Goal: Task Accomplishment & Management: Complete application form

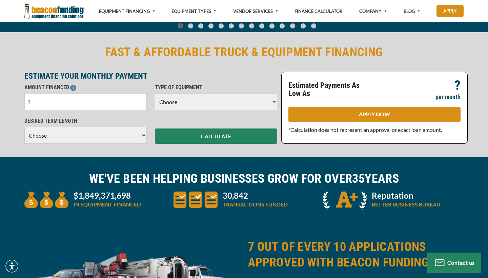
scroll to position [137, 0]
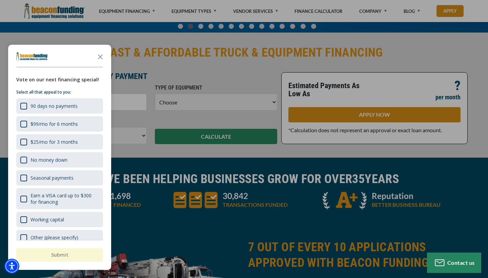
select select "5"
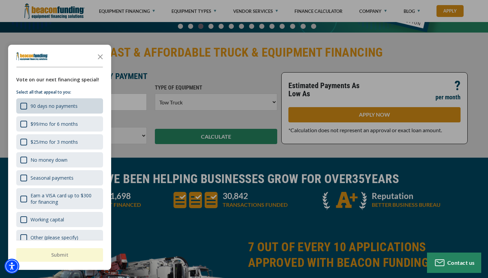
scroll to position [0, 0]
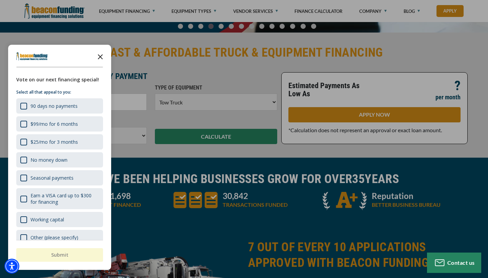
click at [100, 56] on icon "Close the survey" at bounding box center [101, 57] width 14 height 14
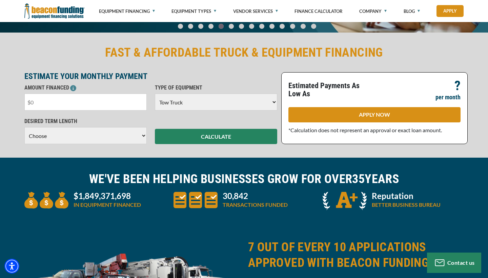
click at [82, 110] on input "text" at bounding box center [85, 102] width 122 height 17
type input "$105,000"
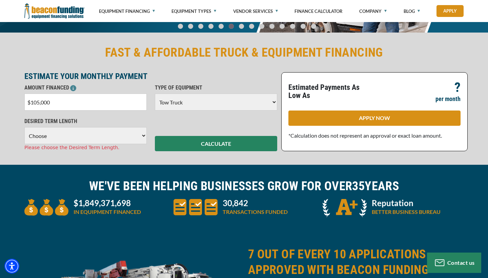
select select "60"
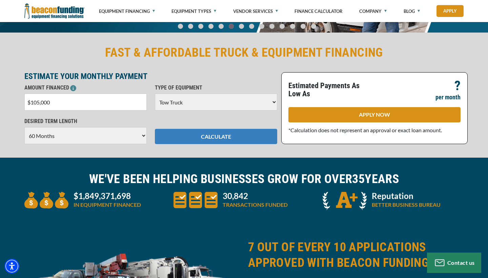
click at [190, 140] on button "CALCULATE" at bounding box center [216, 136] width 122 height 15
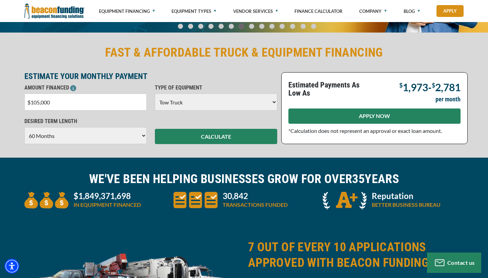
click at [303, 111] on link "APPLY NOW" at bounding box center [375, 116] width 172 height 15
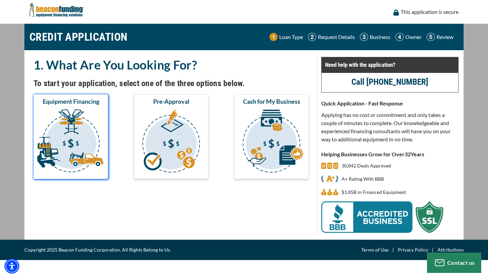
click at [86, 133] on img "submit" at bounding box center [71, 142] width 72 height 68
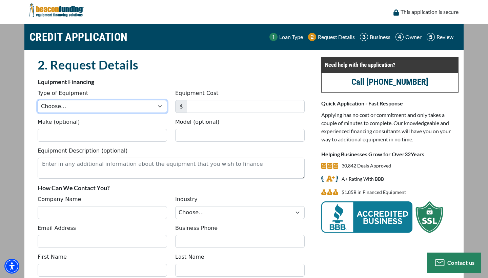
select select "5"
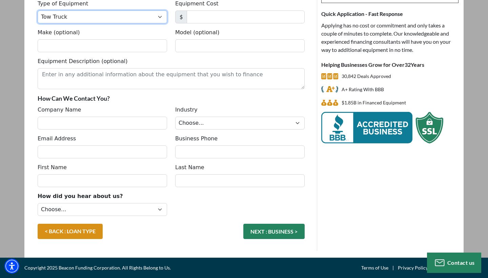
scroll to position [90, 0]
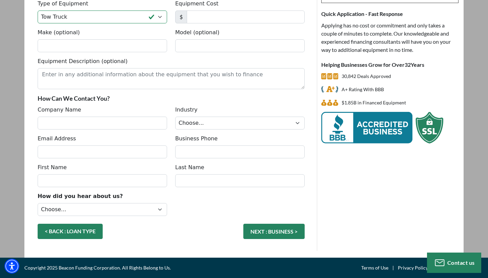
click at [91, 228] on link "< BACK : LOAN TYPE" at bounding box center [70, 231] width 65 height 15
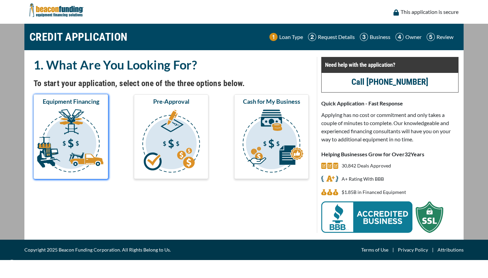
click at [96, 157] on img "submit" at bounding box center [71, 142] width 72 height 68
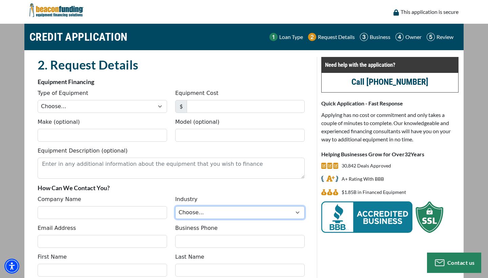
select select "1"
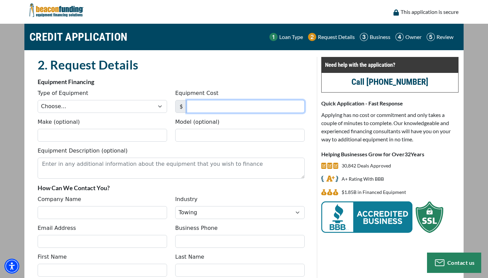
click at [198, 103] on input "Equipment Cost" at bounding box center [246, 106] width 118 height 13
type input "98,000"
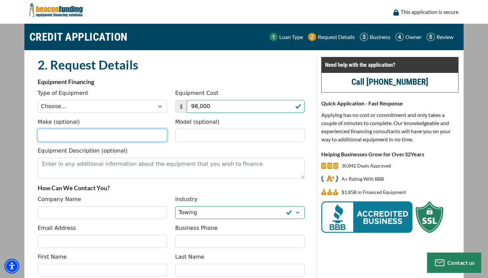
click at [116, 140] on input "Make (optional)" at bounding box center [103, 135] width 130 height 13
type input "Ford"
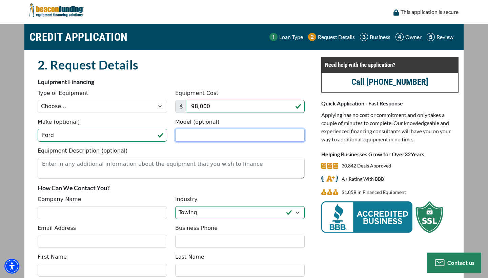
click at [184, 129] on input "Model (optional)" at bounding box center [240, 135] width 130 height 13
type input "F-550"
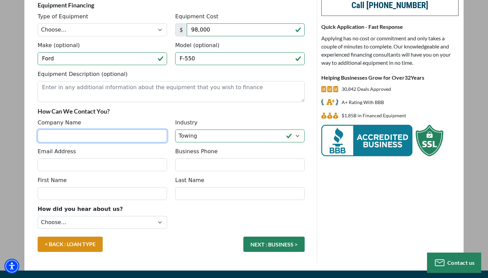
scroll to position [76, 0]
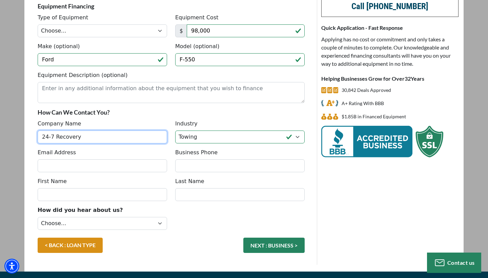
type input "24-7 Recovery"
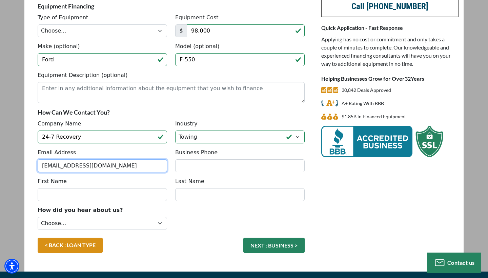
type input "[EMAIL_ADDRESS][DOMAIN_NAME]"
click at [193, 173] on div "Email Address tariqrcammon11@gmail.com Business Phone" at bounding box center [171, 163] width 275 height 29
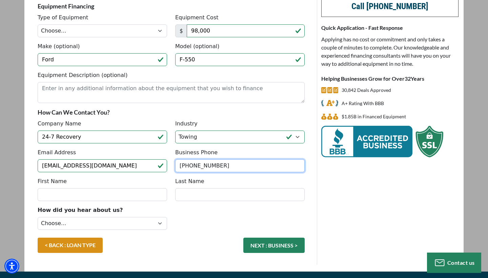
type input "[PHONE_NUMBER]"
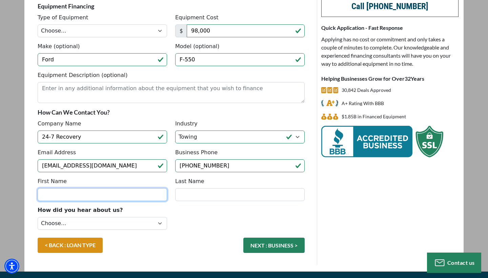
type input "t"
type input "Tariq"
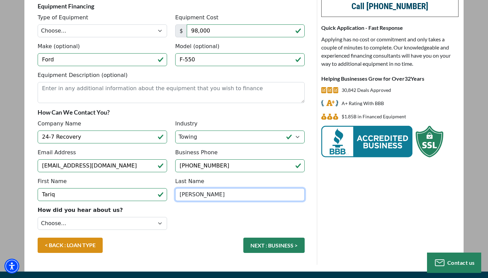
type input "Cammon"
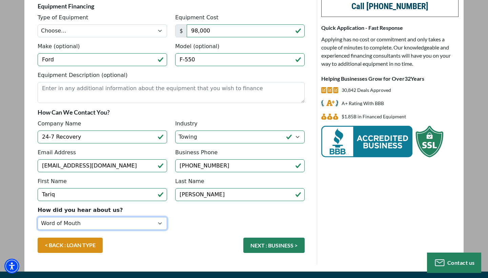
select select "9"
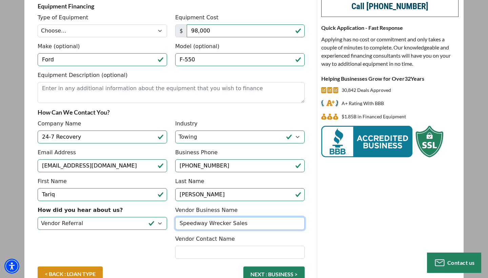
type input "Speedway Wrecker Sales"
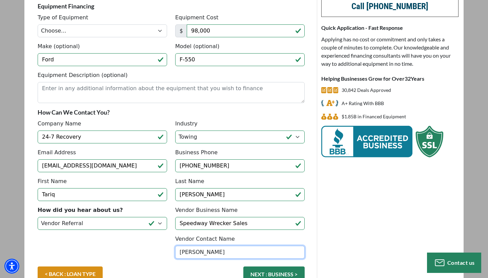
type input "Steve"
click at [159, 271] on div "< BACK : LOAN TYPE NEXT : BUSINESS >" at bounding box center [171, 278] width 275 height 22
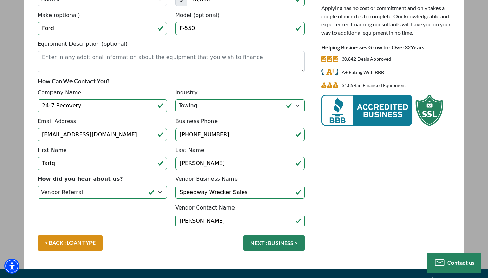
scroll to position [108, 0]
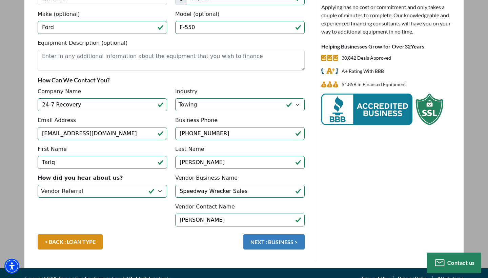
click at [258, 241] on button "NEXT : BUSINESS >" at bounding box center [273, 241] width 61 height 15
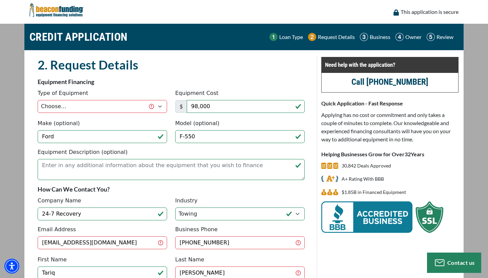
scroll to position [0, 0]
select select "5"
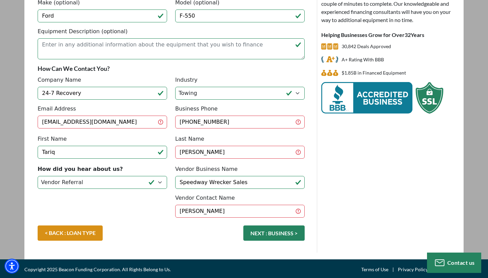
scroll to position [118, 0]
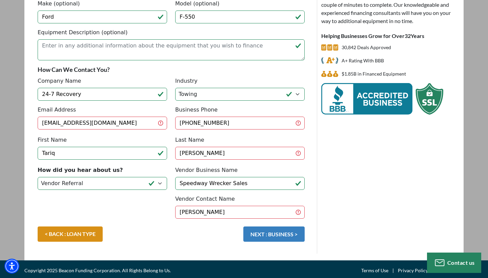
click at [267, 230] on button "NEXT : BUSINESS >" at bounding box center [273, 234] width 61 height 15
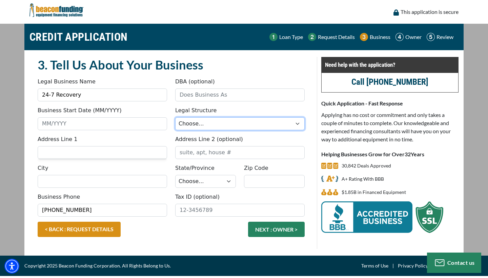
select select "4"
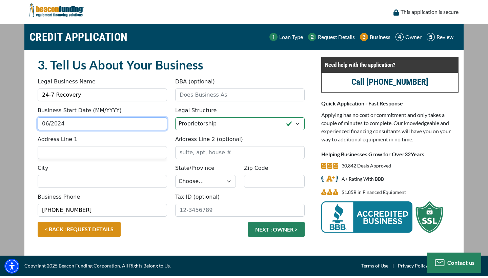
type input "06/2024"
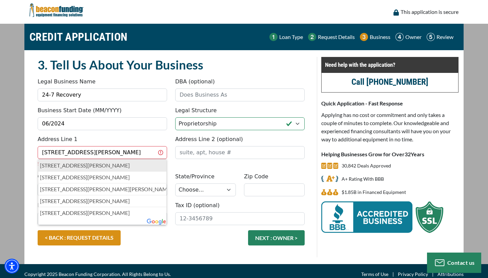
click at [138, 166] on p "121 Lemuel Rd, Nashville, TN, USA" at bounding box center [102, 165] width 125 height 8
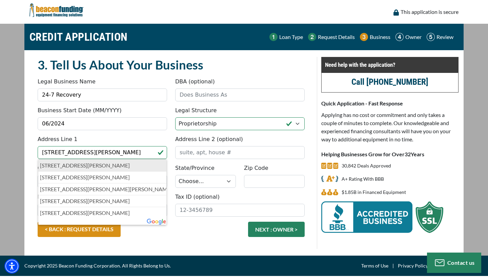
type input "121 Lemuel Road"
type input "Nashville"
select select "44"
type input "37207"
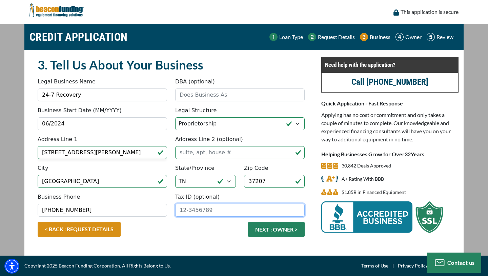
click at [179, 207] on input "Tax ID (optional)" at bounding box center [240, 210] width 130 height 13
type input "99-3564933"
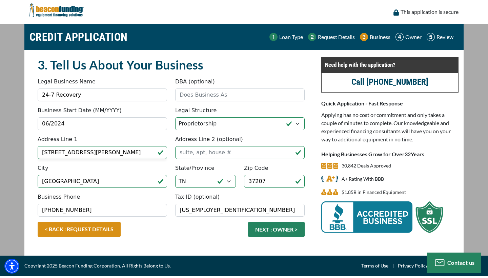
click at [191, 256] on div "Copyright 2025 Beacon Funding Corporation. All Rights Belong to Us." at bounding box center [150, 266] width 253 height 20
click at [259, 228] on button "NEXT : OWNER >" at bounding box center [276, 229] width 57 height 15
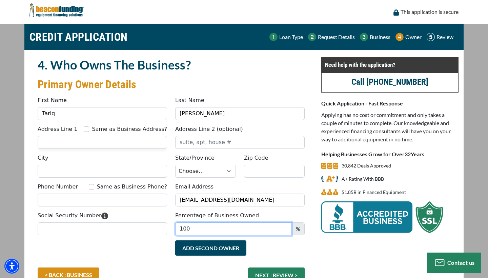
type input "100"
click at [128, 252] on div "Add Second Owner Remove Second Owner" at bounding box center [171, 253] width 275 height 27
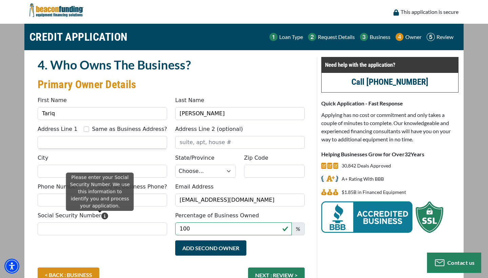
click at [101, 215] on icon "Please enter your Social Security Number. We use this information to identify y…" at bounding box center [104, 216] width 7 height 7
click at [99, 222] on input "Social Security Number" at bounding box center [103, 228] width 130 height 13
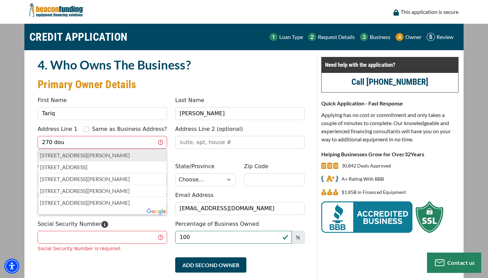
click at [150, 156] on p "270 Douglas Bend Road, Gallatin, TN, USA" at bounding box center [102, 155] width 125 height 8
type input "270 Douglas Bend Road"
type input "Gallatin"
select select "44"
type input "37066"
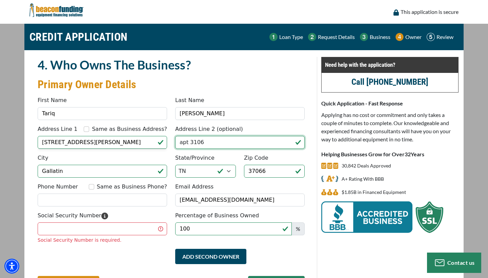
type input "apt 3106"
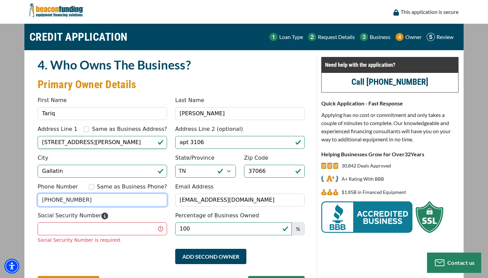
type input "(615) 972-6724"
click at [125, 212] on div "Social Security Number Social Security Number is required." at bounding box center [103, 228] width 138 height 32
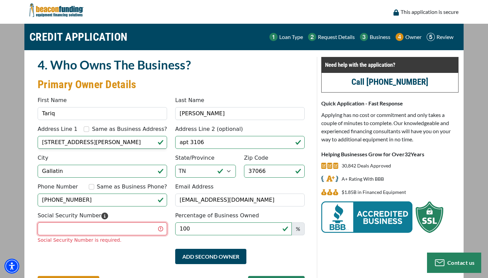
click at [108, 233] on input "Social Security Number" at bounding box center [103, 228] width 130 height 13
type input "756-01-0133"
click at [105, 268] on fieldset "4. Who Owns The Business? Primary Owner Details Something went wrong, please tr…" at bounding box center [171, 180] width 275 height 246
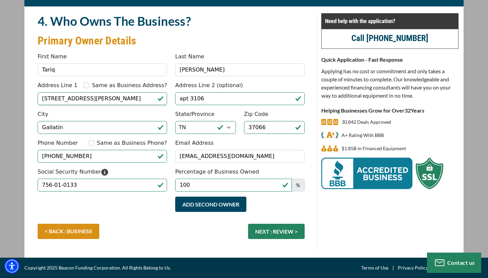
scroll to position [44, 0]
click at [266, 226] on button "NEXT : REVIEW >" at bounding box center [276, 231] width 57 height 15
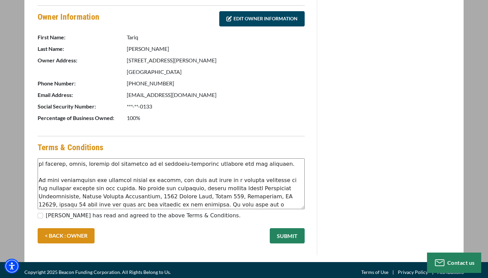
scroll to position [74, 0]
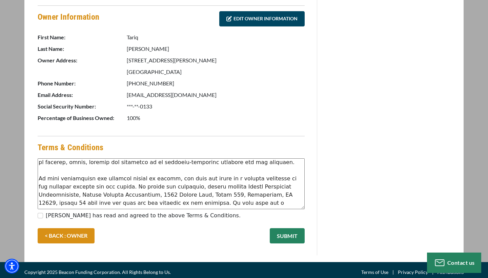
click at [163, 215] on label "[PERSON_NAME] has read and agreed to the above Terms & Conditions." at bounding box center [143, 216] width 195 height 8
click at [43, 215] on input "[PERSON_NAME] has read and agreed to the above Terms & Conditions." at bounding box center [40, 215] width 5 height 5
checkbox input "true"
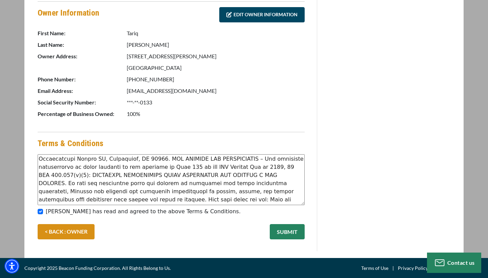
scroll to position [187, 0]
click at [292, 232] on button "SUBMIT" at bounding box center [287, 231] width 35 height 15
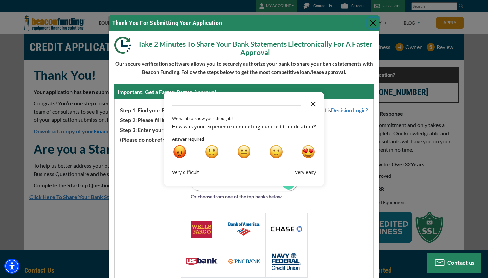
click at [313, 104] on icon "Close the survey" at bounding box center [314, 104] width 14 height 14
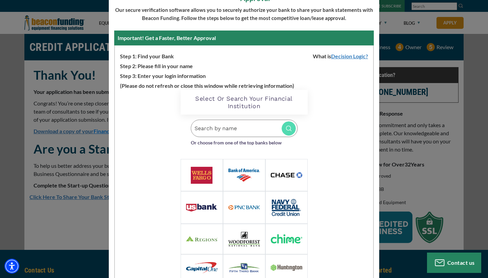
scroll to position [57, 0]
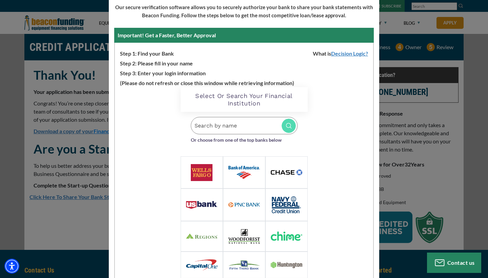
click at [264, 129] on input "Search by name" at bounding box center [244, 125] width 107 height 17
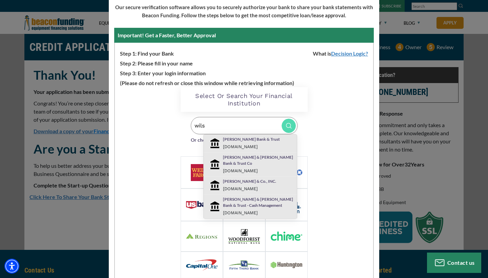
type input "wils"
click at [280, 145] on div "[PERSON_NAME] Bank & Trust [DOMAIN_NAME]" at bounding box center [258, 143] width 81 height 14
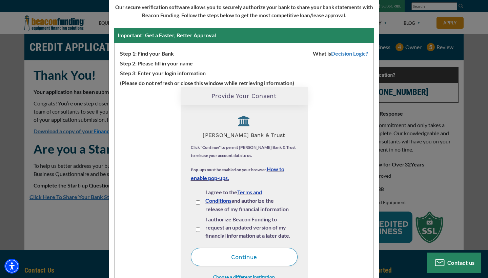
click at [196, 202] on input "I agree to the Terms and Conditions and authorize the release of my financial i…" at bounding box center [198, 202] width 4 height 4
checkbox input "true"
click at [199, 228] on input "I authorize Beacon Funding to request an updated version of my financial inform…" at bounding box center [198, 230] width 4 height 4
checkbox input "true"
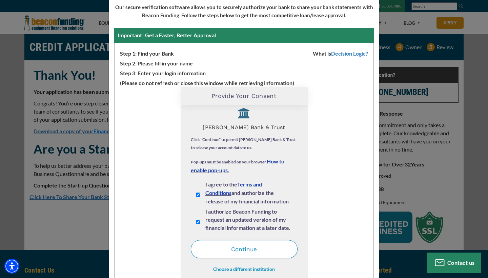
scroll to position [7, 0]
click at [215, 249] on button "Continue" at bounding box center [244, 249] width 107 height 18
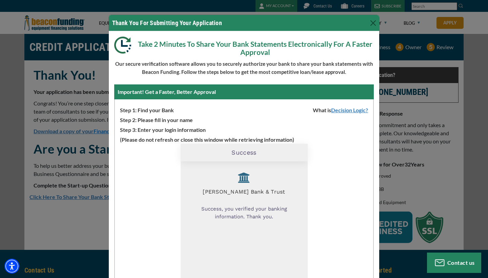
scroll to position [0, 0]
click at [372, 21] on button "Close" at bounding box center [373, 23] width 11 height 11
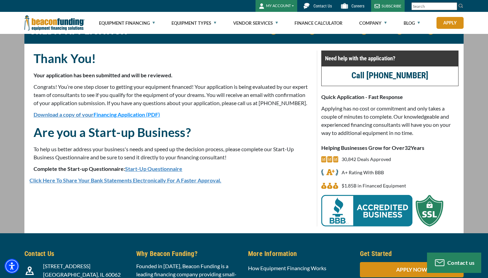
scroll to position [25, 0]
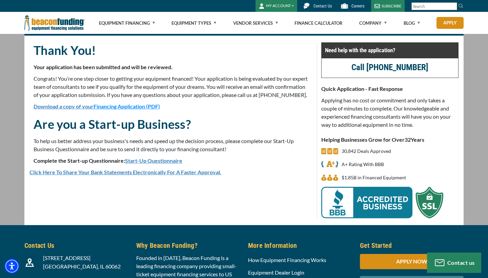
click at [146, 164] on link "Start-Up Questionnaire" at bounding box center [153, 160] width 57 height 6
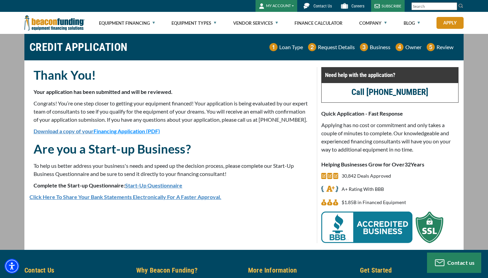
scroll to position [0, 0]
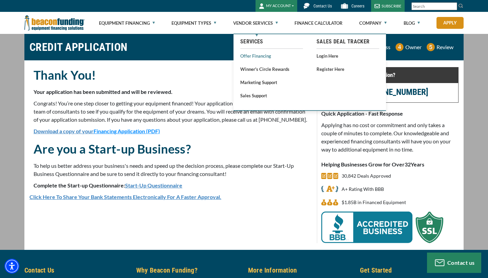
click at [255, 54] on link "Offer Financing" at bounding box center [271, 56] width 63 height 8
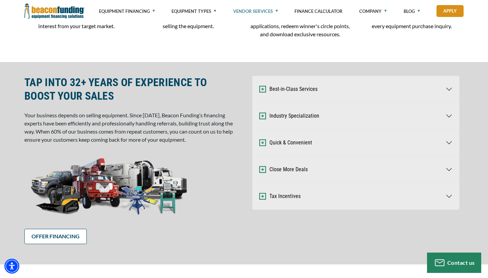
scroll to position [279, 0]
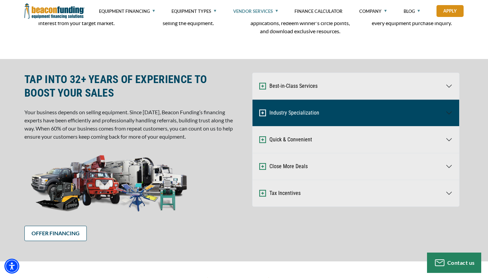
click at [272, 113] on button "Industry Specialization" at bounding box center [356, 113] width 207 height 26
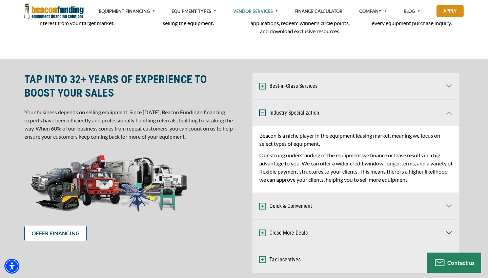
click at [272, 113] on button "Industry Specialization" at bounding box center [356, 113] width 207 height 26
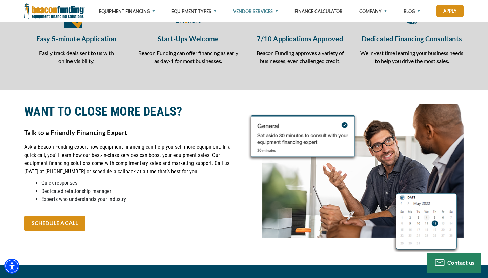
scroll to position [1044, 0]
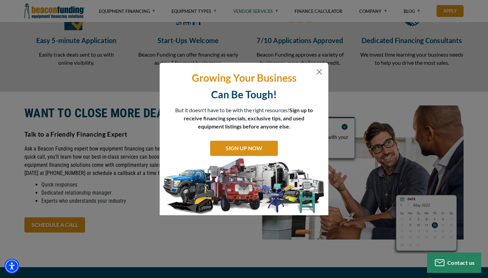
click at [325, 74] on div "Growing Your Business Can Be Tough! But it doesn't have to be with the right re…" at bounding box center [244, 139] width 169 height 153
click at [318, 74] on button "Close" at bounding box center [319, 72] width 8 height 8
